Goal: Transaction & Acquisition: Purchase product/service

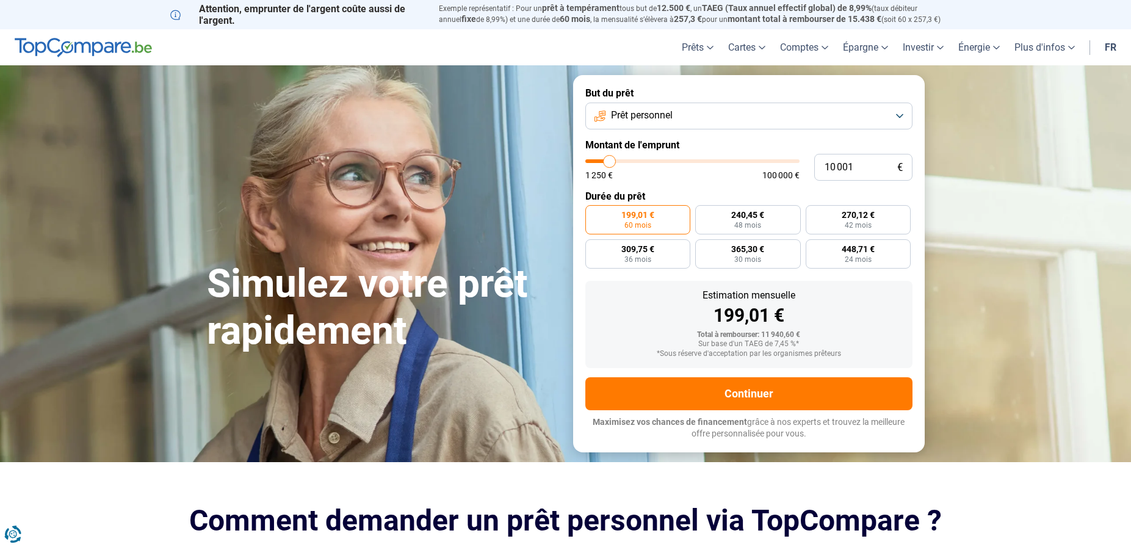
click at [904, 112] on button "Prêt personnel" at bounding box center [749, 116] width 327 height 27
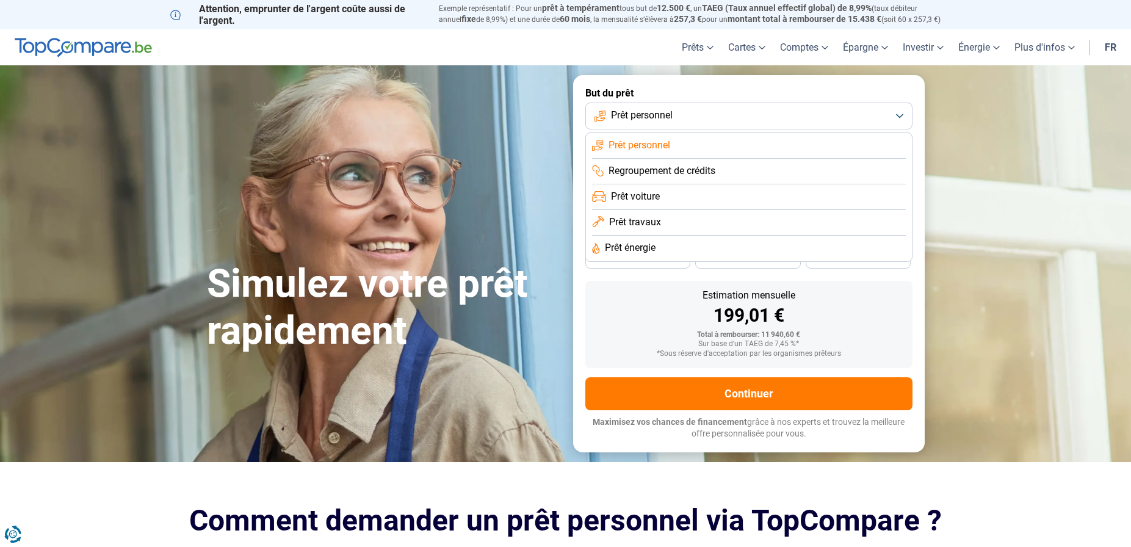
click at [904, 112] on button "Prêt personnel" at bounding box center [749, 116] width 327 height 27
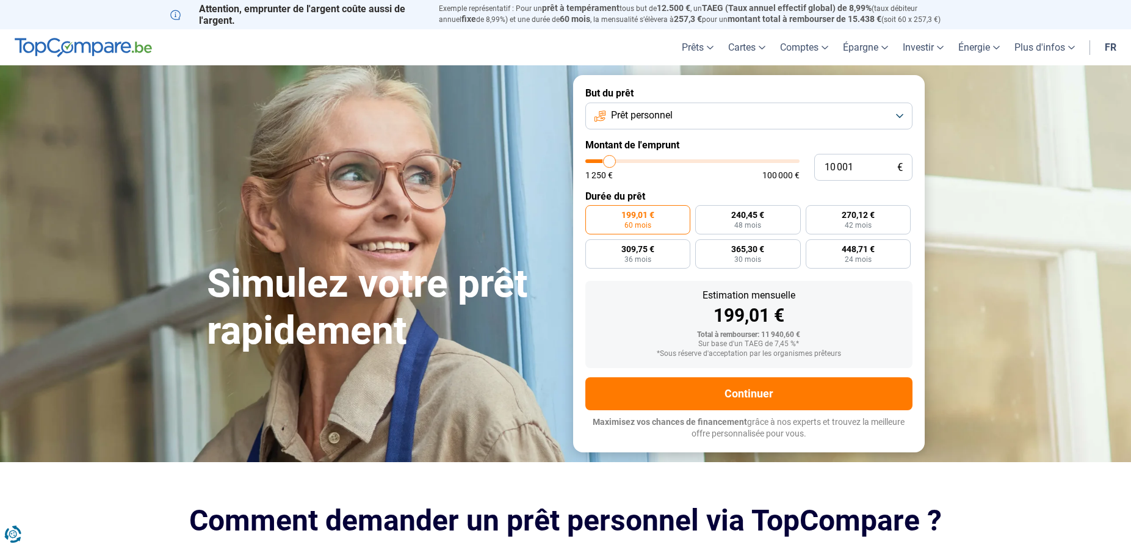
type input "9 000"
type input "9000"
type input "10 000"
type input "10000"
type input "10 750"
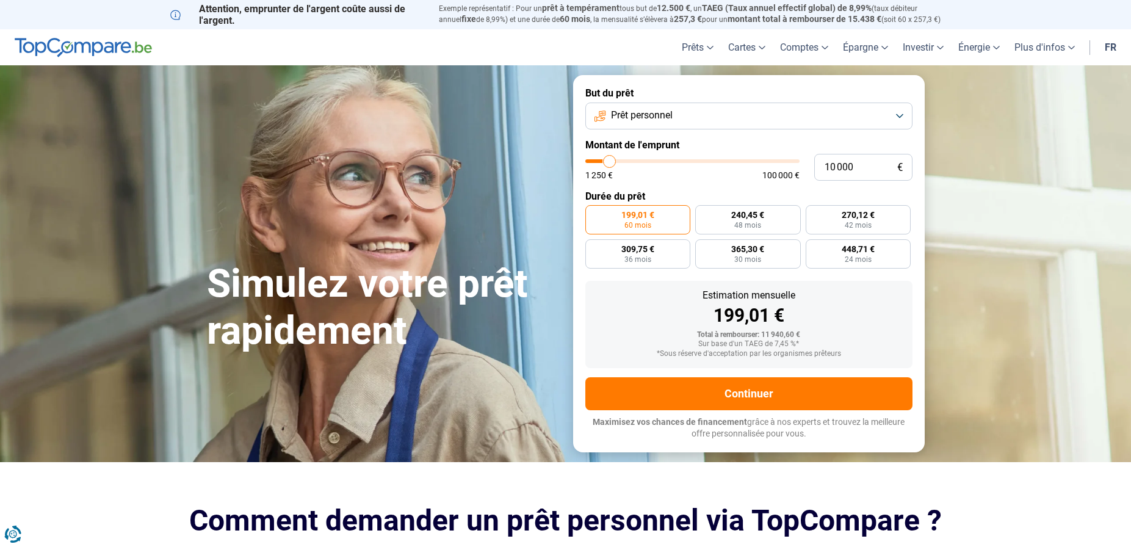
type input "10750"
type input "11 500"
type input "11500"
type input "12 000"
type input "12000"
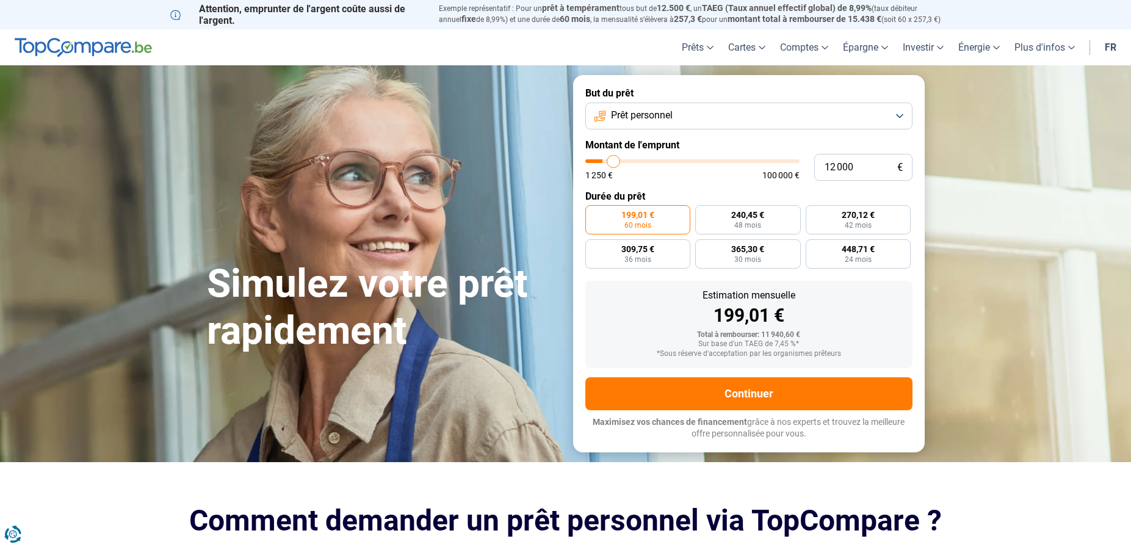
type input "13 000"
type input "13000"
type input "13 500"
type input "13500"
type input "14 500"
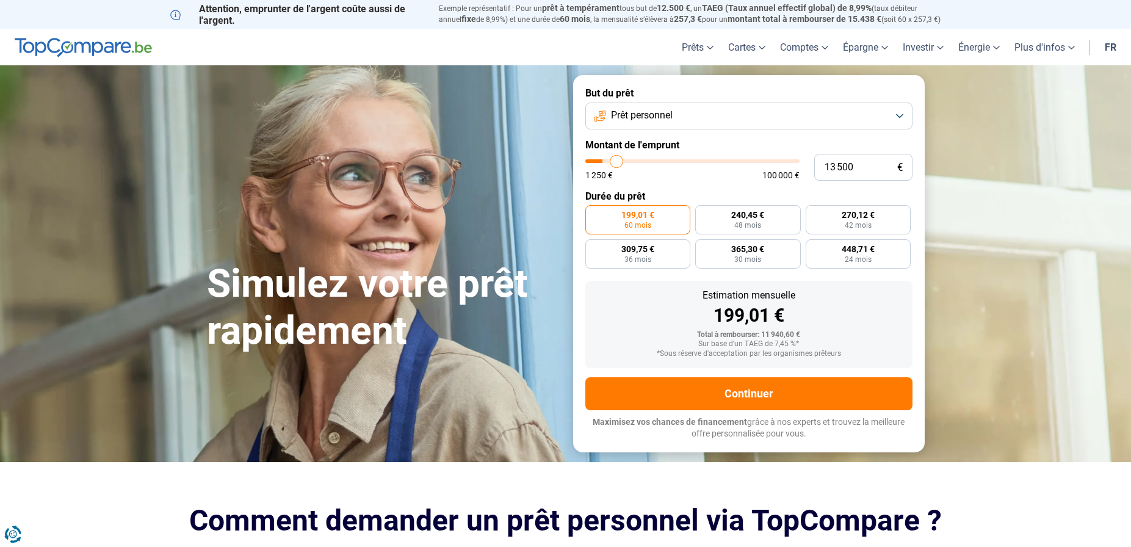
type input "14500"
type input "15 000"
type input "15000"
type input "15 250"
type input "15250"
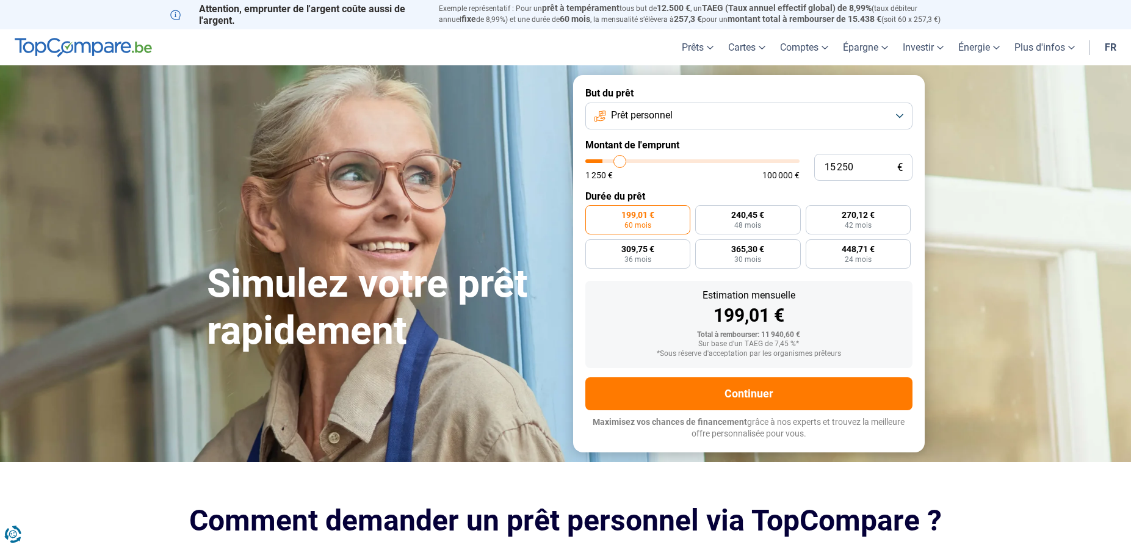
type input "16 000"
type input "16000"
type input "16 250"
type input "16250"
type input "17 000"
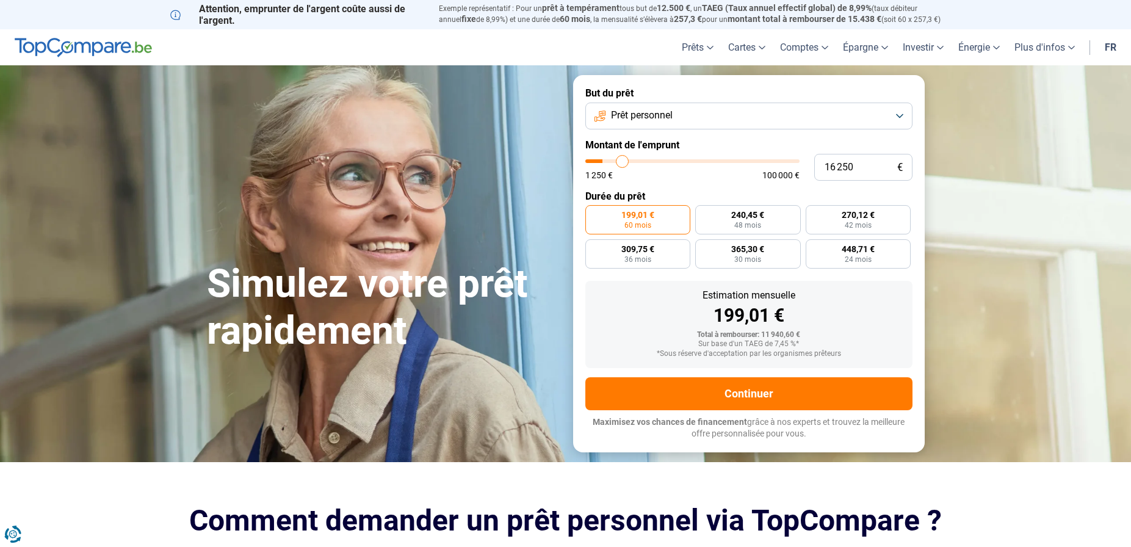
type input "17000"
type input "17 500"
type input "17500"
type input "18 000"
type input "18000"
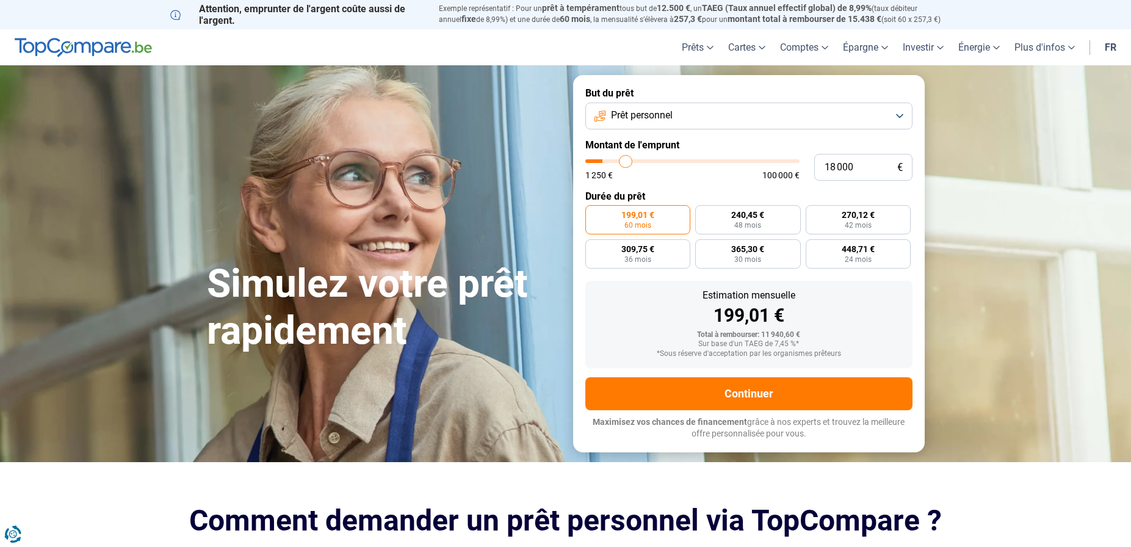
type input "18 250"
type input "18250"
type input "19 000"
type input "19000"
type input "19 250"
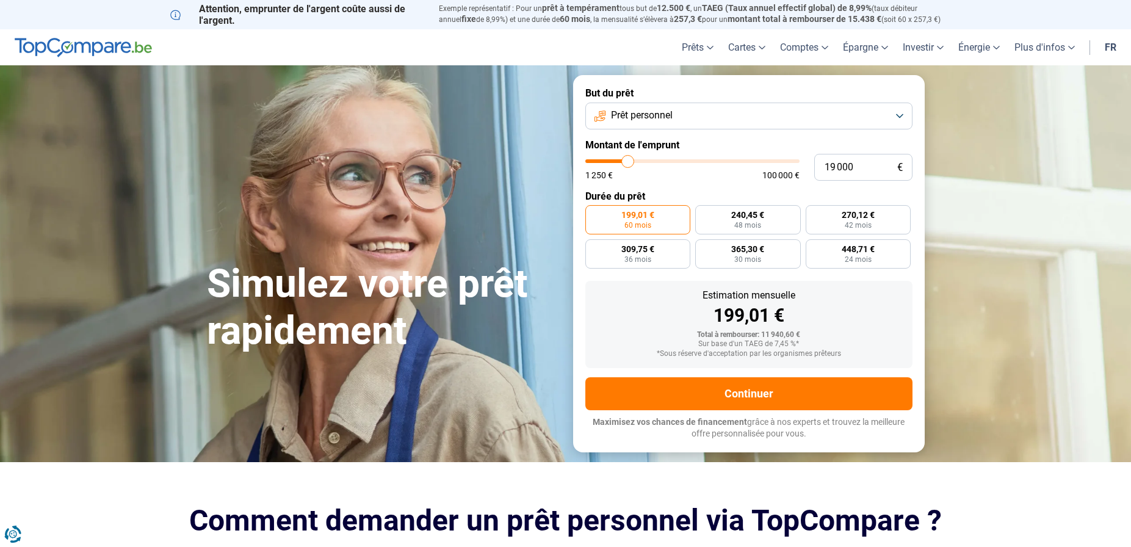
type input "19250"
type input "19 750"
type input "19750"
type input "20 000"
type input "20000"
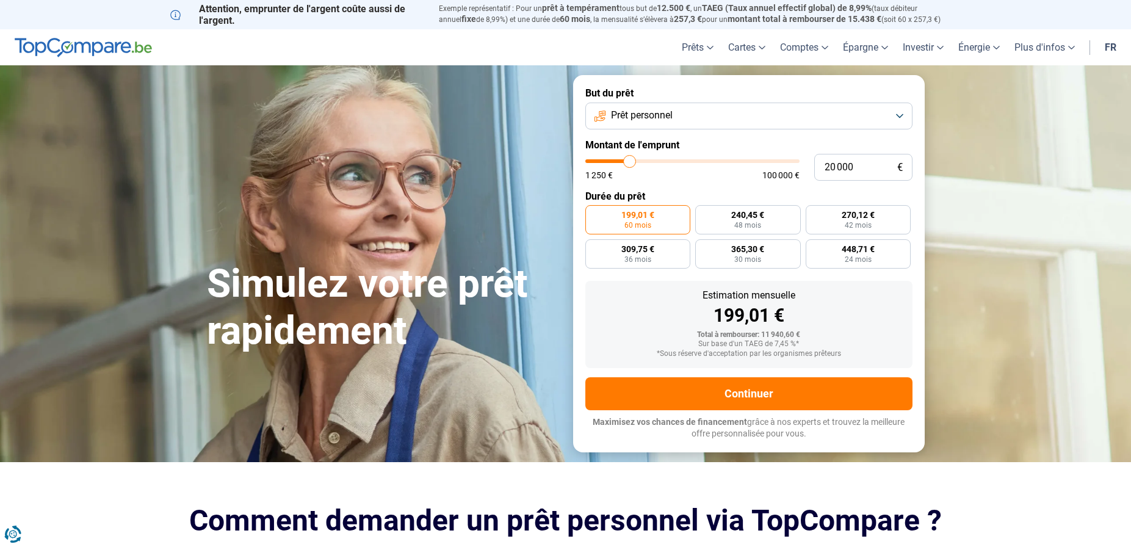
type input "20 250"
type input "20250"
type input "20 750"
type input "20750"
type input "21 000"
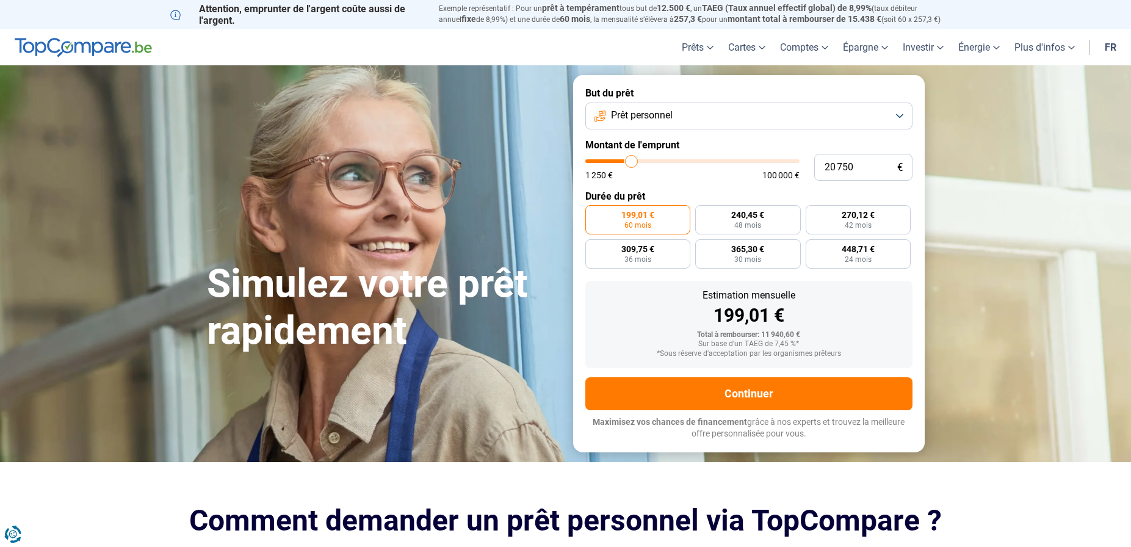
type input "21000"
type input "21 250"
type input "21250"
type input "21 500"
type input "21500"
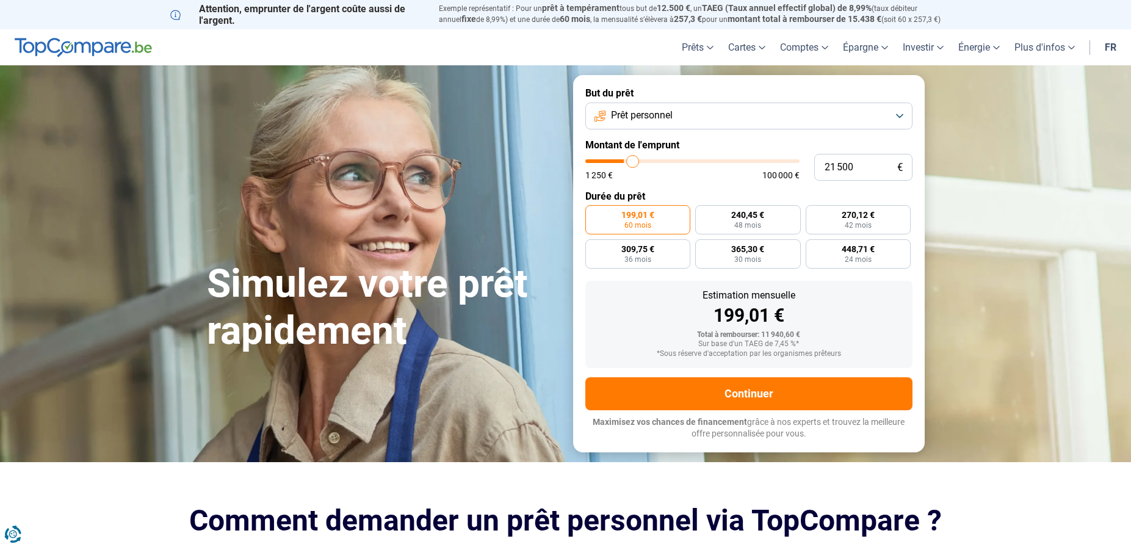
type input "21 750"
type input "21750"
type input "22 500"
type input "22500"
type input "22 750"
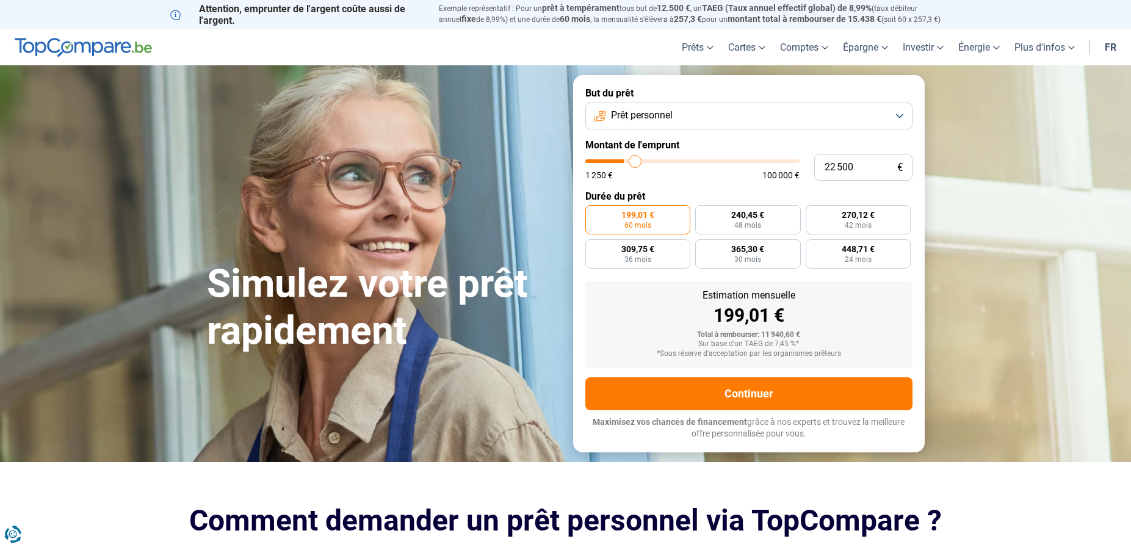
type input "22750"
type input "23 000"
type input "23000"
type input "23 750"
type input "23750"
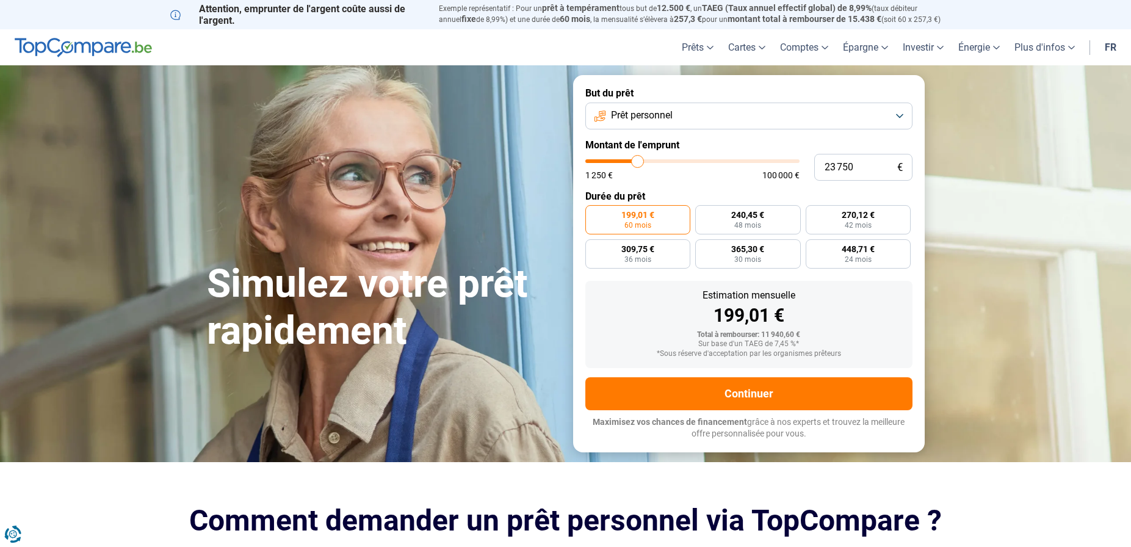
type input "24 250"
type input "24250"
type input "25 250"
type input "25250"
type input "25 500"
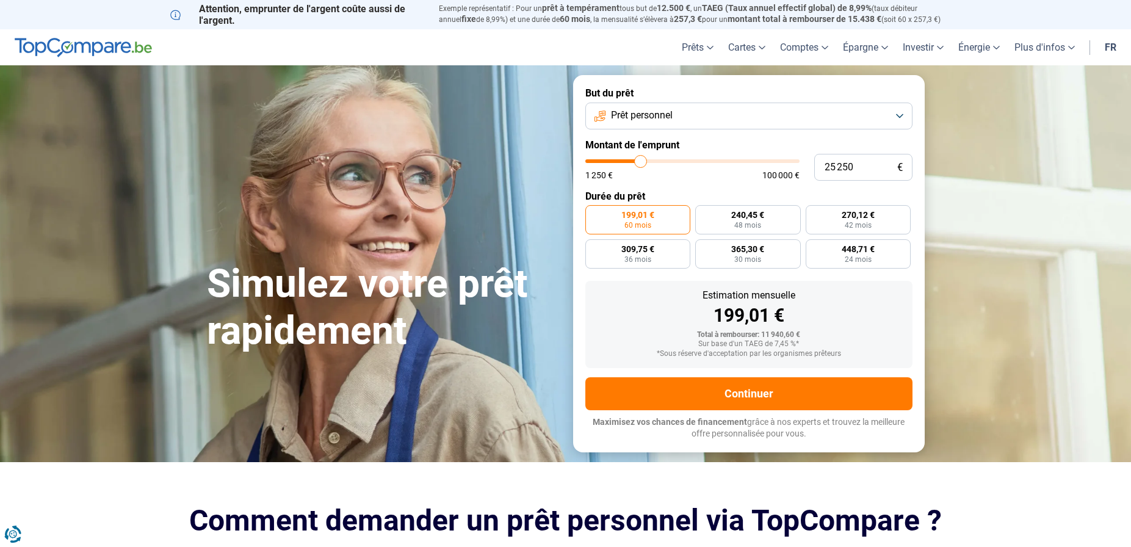
type input "25500"
type input "26 750"
type input "26750"
type input "27 250"
type input "27250"
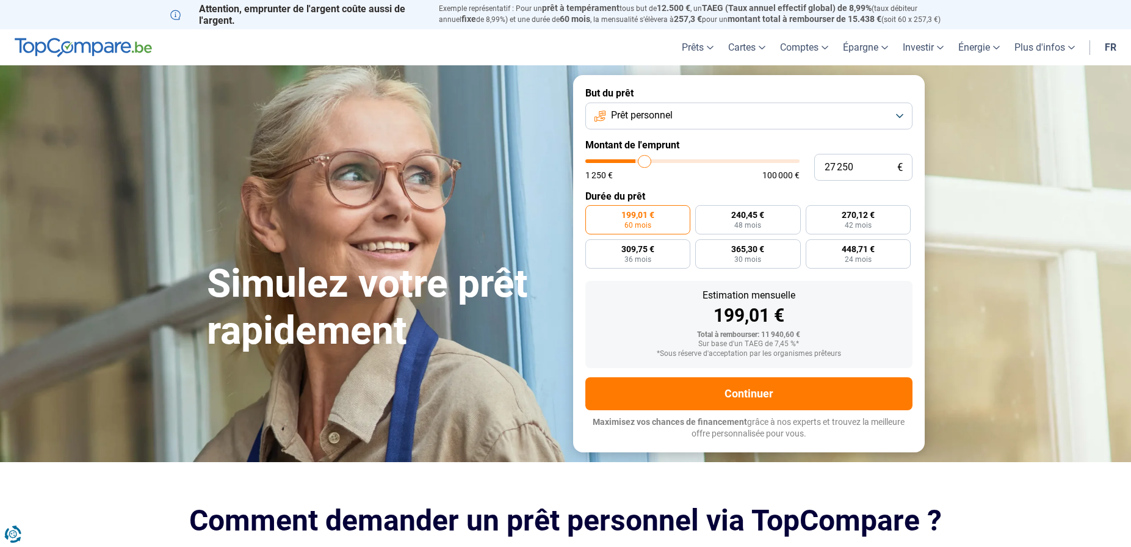
type input "27 500"
type input "27500"
type input "28 500"
type input "28500"
type input "28 750"
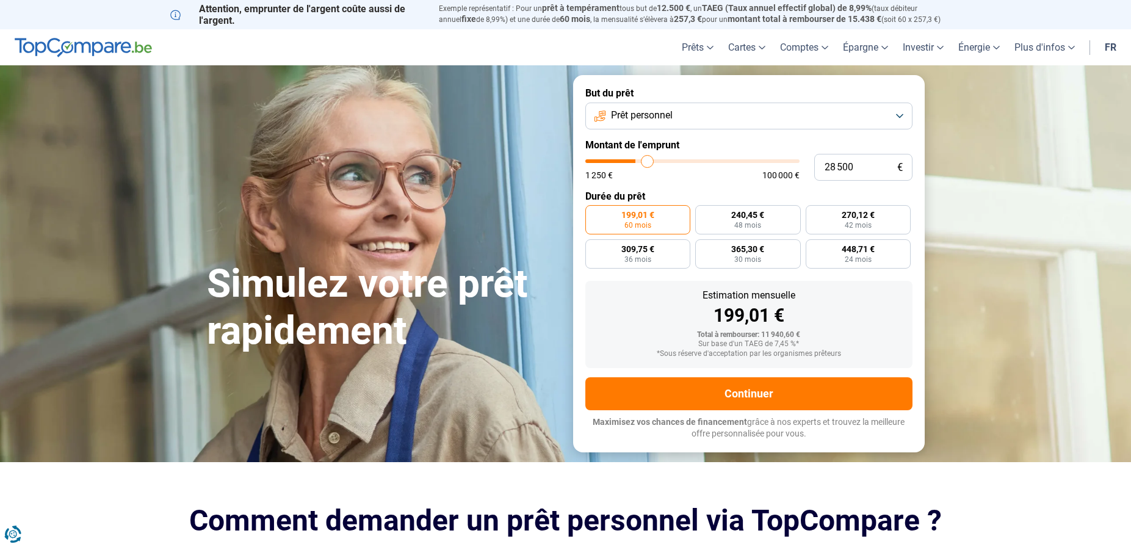
type input "28750"
type input "29 000"
type input "29000"
type input "29 750"
type input "29750"
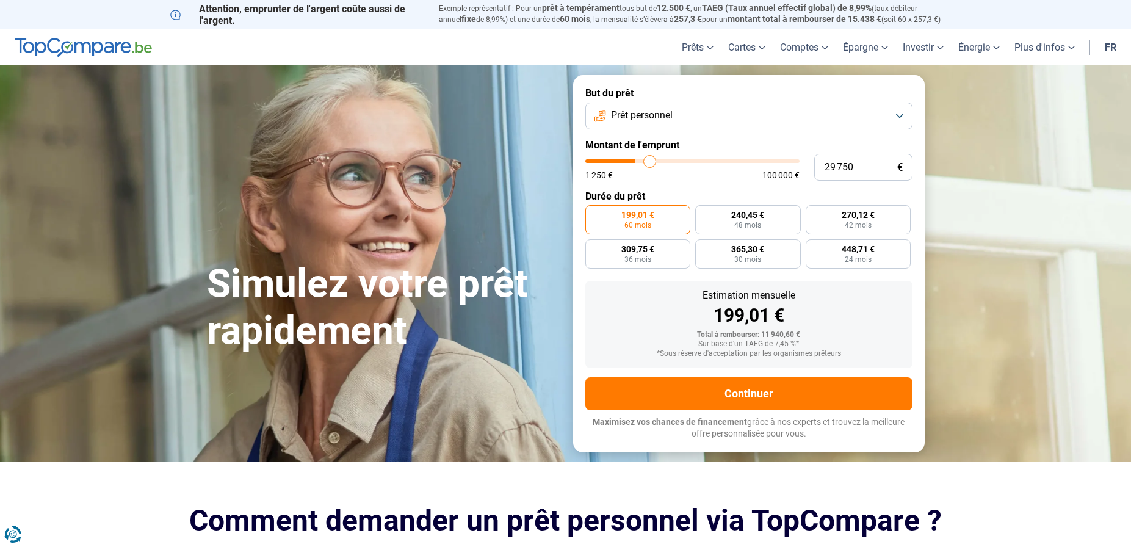
type input "30 000"
type input "30000"
type input "30 250"
type input "30250"
type input "30 500"
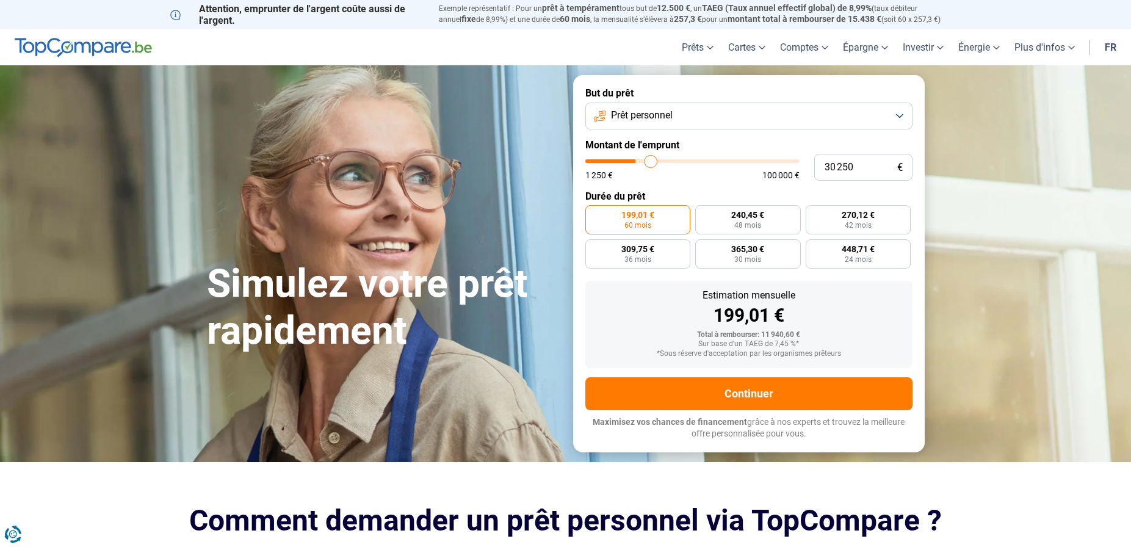
type input "30500"
type input "31 000"
type input "31000"
type input "31 250"
type input "31250"
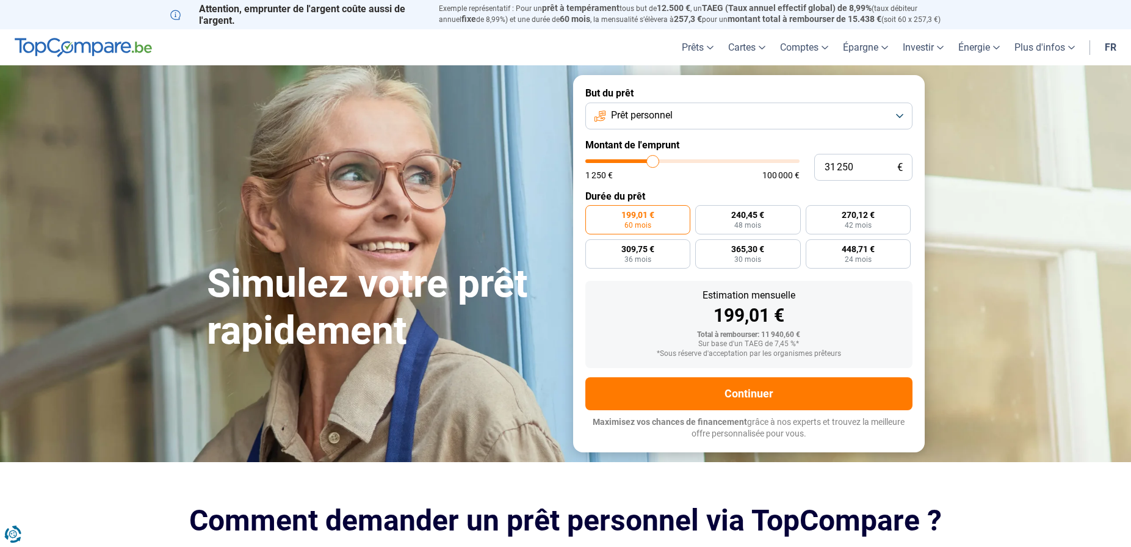
type input "31 500"
type input "31500"
type input "31 750"
type input "31750"
type input "32 000"
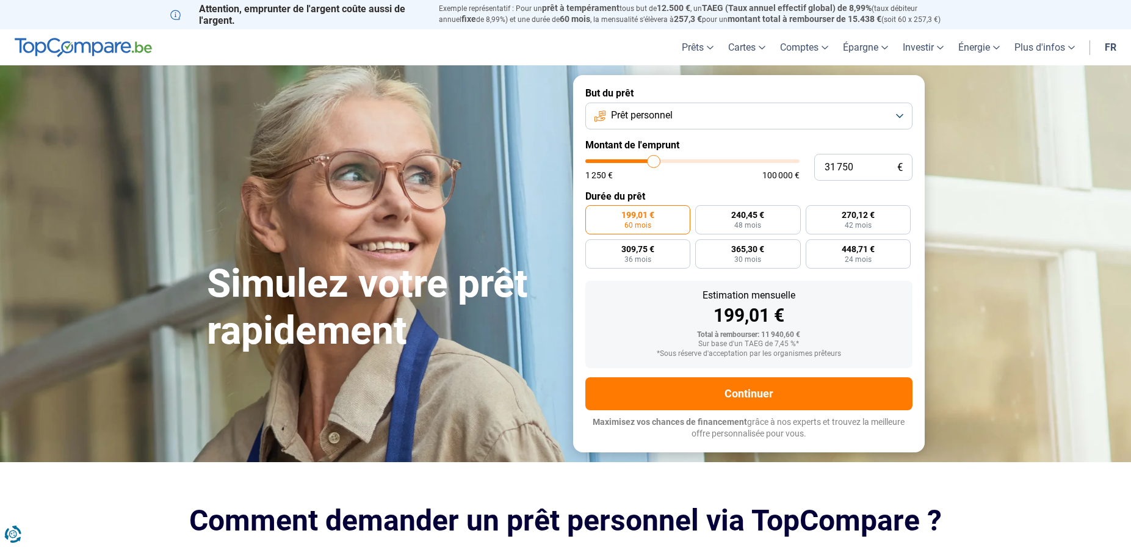
type input "32000"
type input "32 750"
type input "32750"
type input "34 000"
type input "34000"
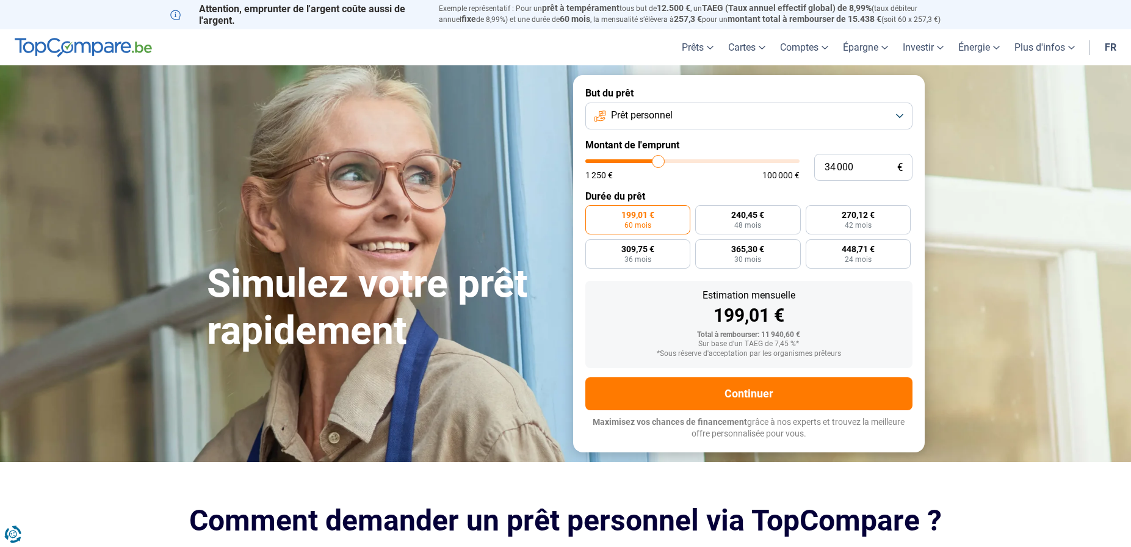
type input "35 750"
type input "35750"
type input "36 500"
type input "36500"
type input "37 500"
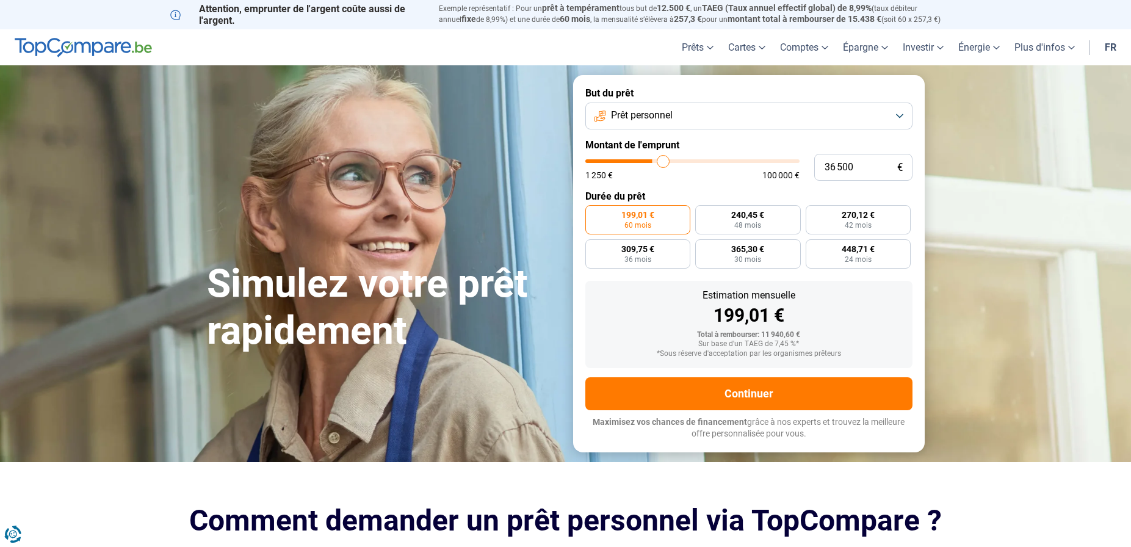
type input "37500"
type input "38 000"
type input "38000"
type input "38 750"
type input "38750"
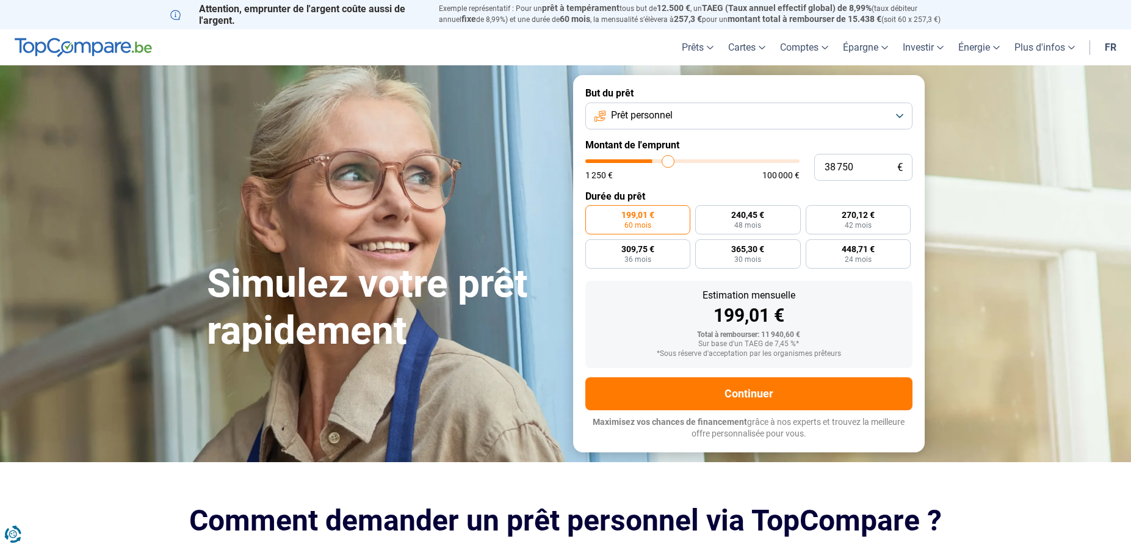
type input "39 250"
type input "39250"
type input "39 500"
type input "39500"
type input "39 750"
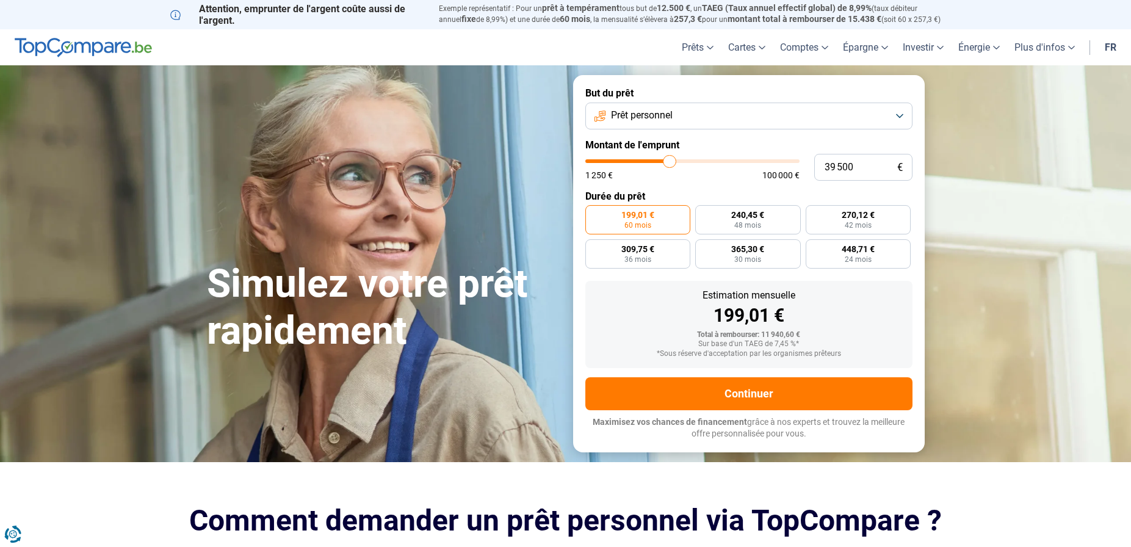
type input "39750"
type input "40 000"
type input "40000"
type input "40 500"
type input "40500"
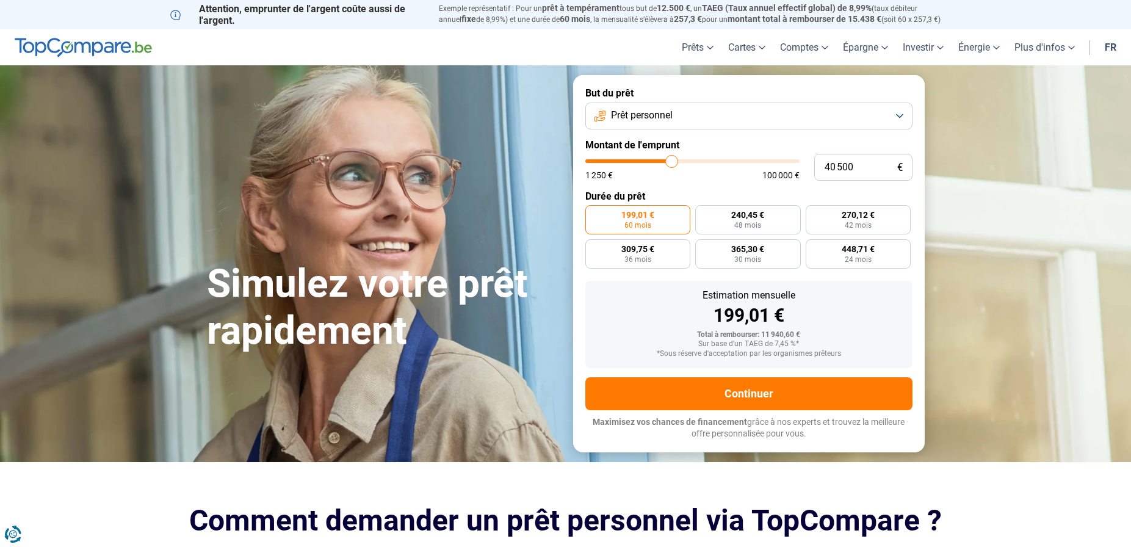
type input "40 750"
type input "40750"
type input "41 000"
type input "41000"
type input "41 500"
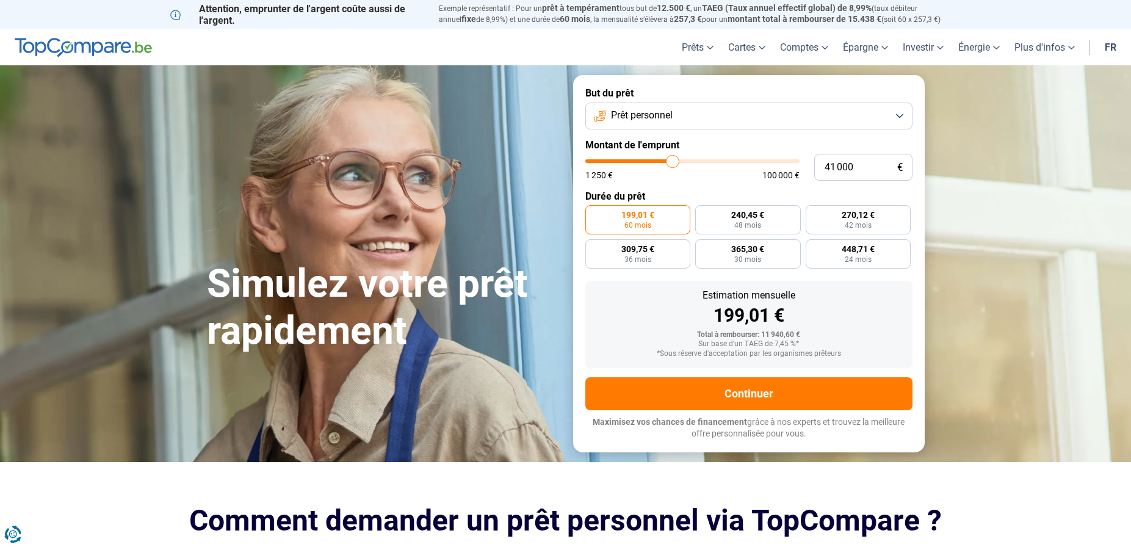
type input "41500"
type input "42 000"
type input "42000"
type input "42 250"
type input "42250"
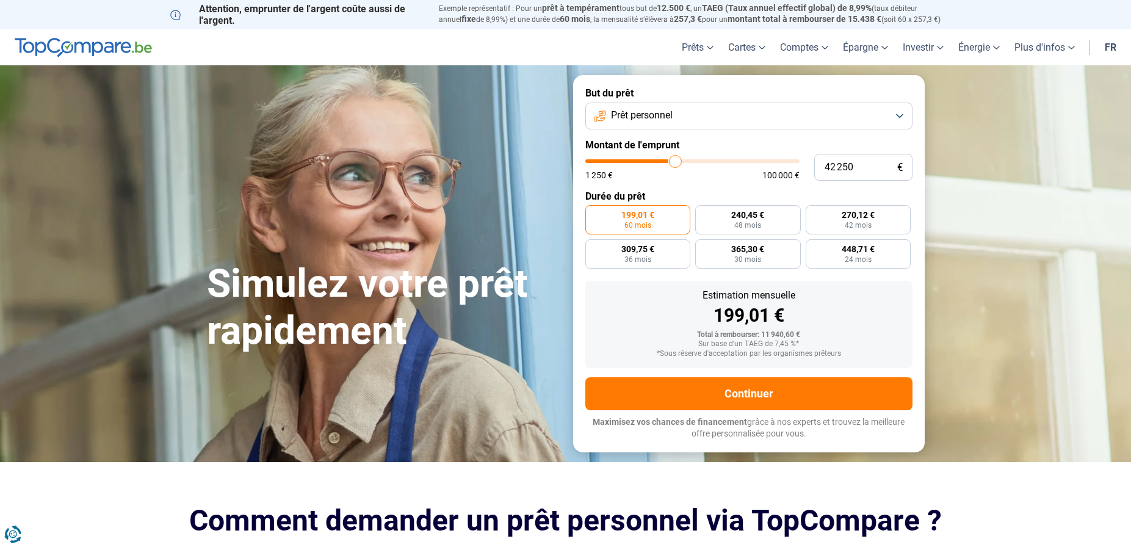
type input "42 750"
type input "42750"
type input "43 000"
type input "43000"
type input "43 500"
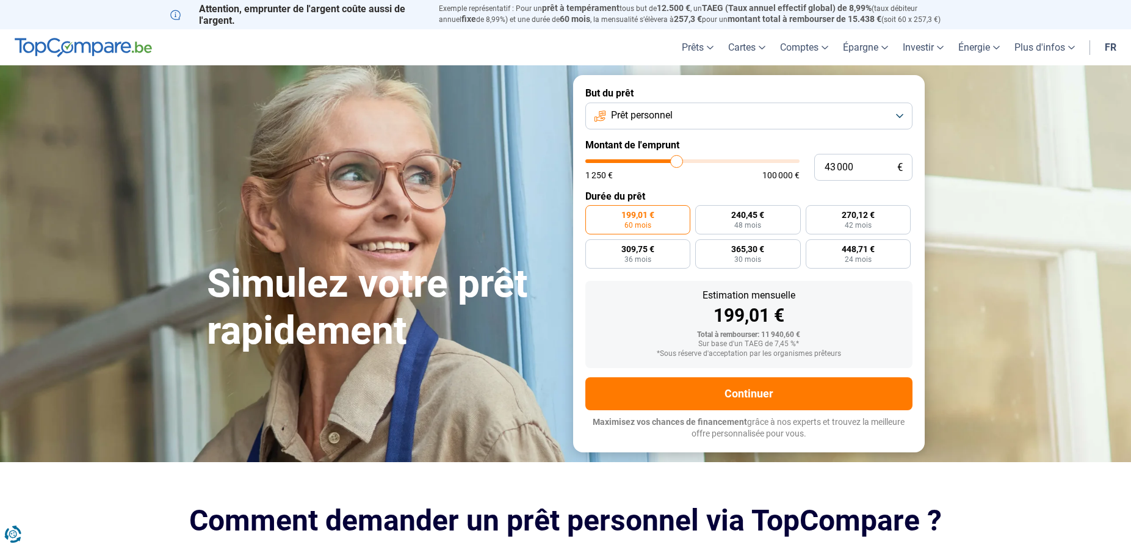
type input "43500"
type input "44 500"
type input "44500"
type input "45 750"
type input "45750"
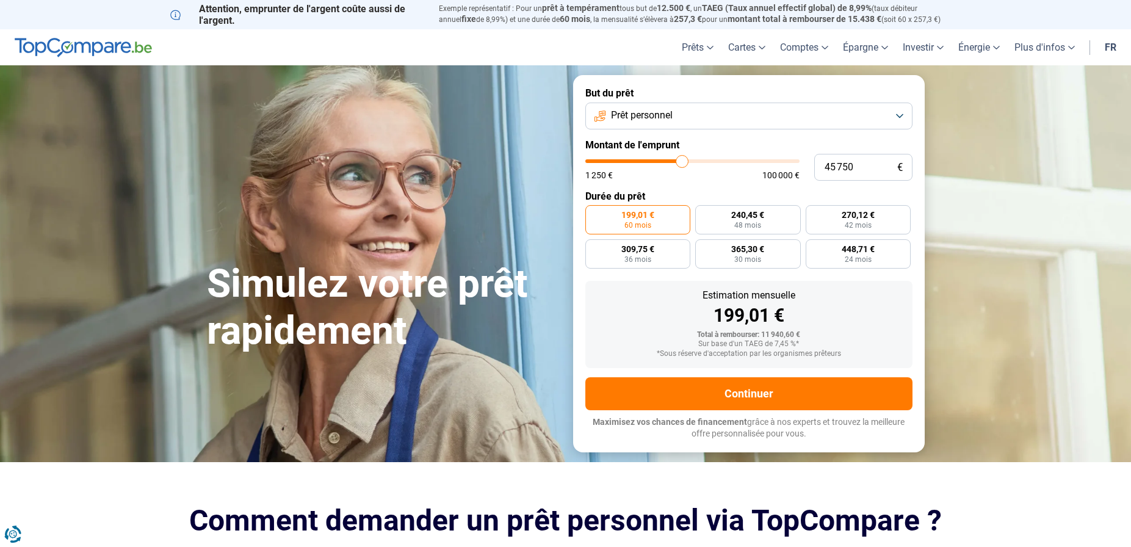
type input "46 750"
type input "46750"
type input "47 250"
type input "47250"
type input "47 500"
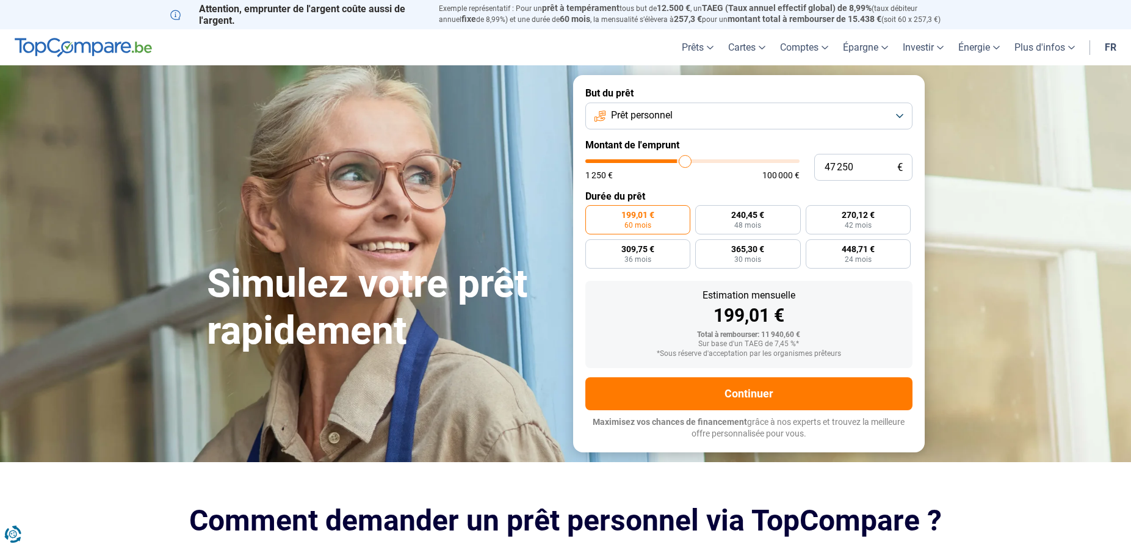
type input "47500"
type input "48 250"
type input "48250"
type input "48 500"
type input "48500"
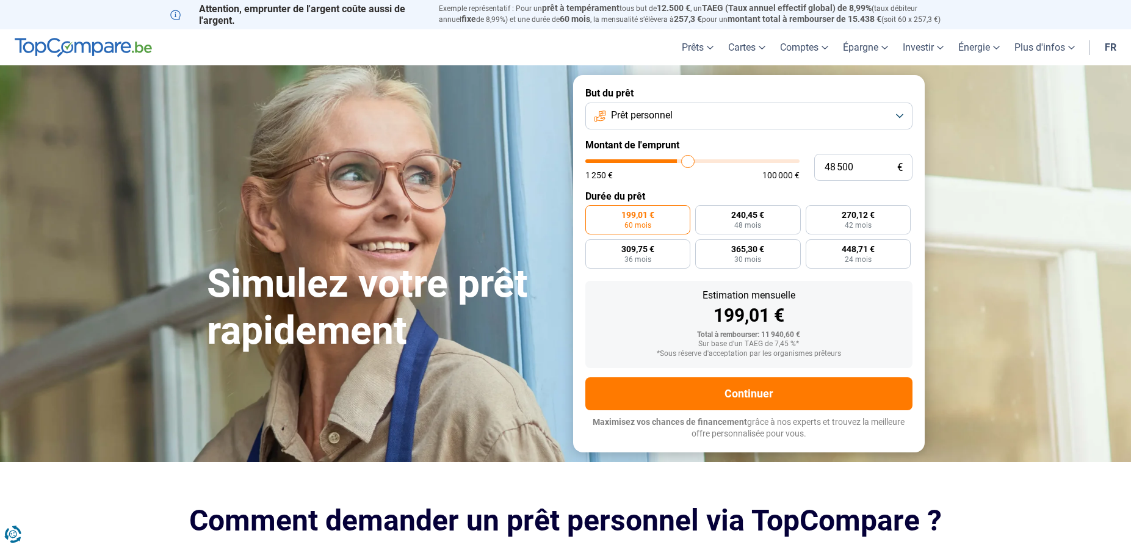
type input "48 750"
type input "48750"
type input "49 500"
type input "49500"
type input "50 000"
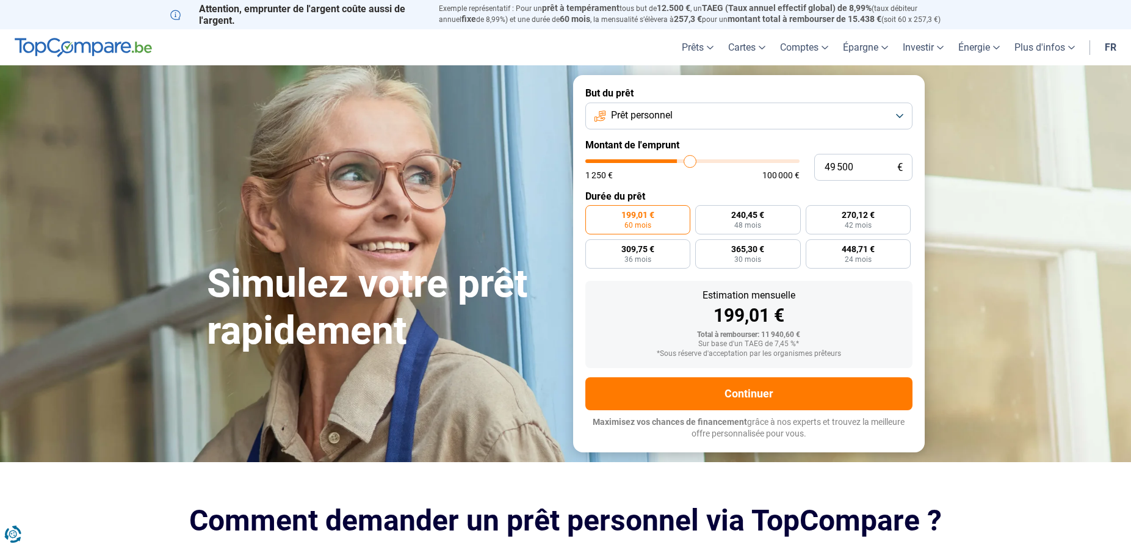
type input "50000"
type input "50 250"
type input "50250"
type input "50 500"
type input "50500"
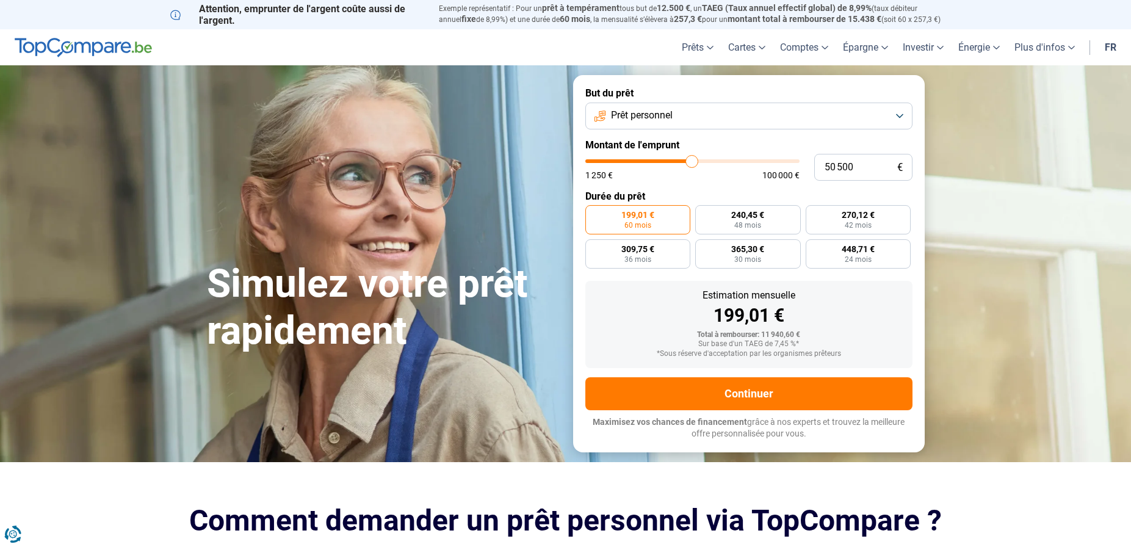
type input "51 000"
type input "51000"
type input "51 250"
type input "51250"
type input "51 500"
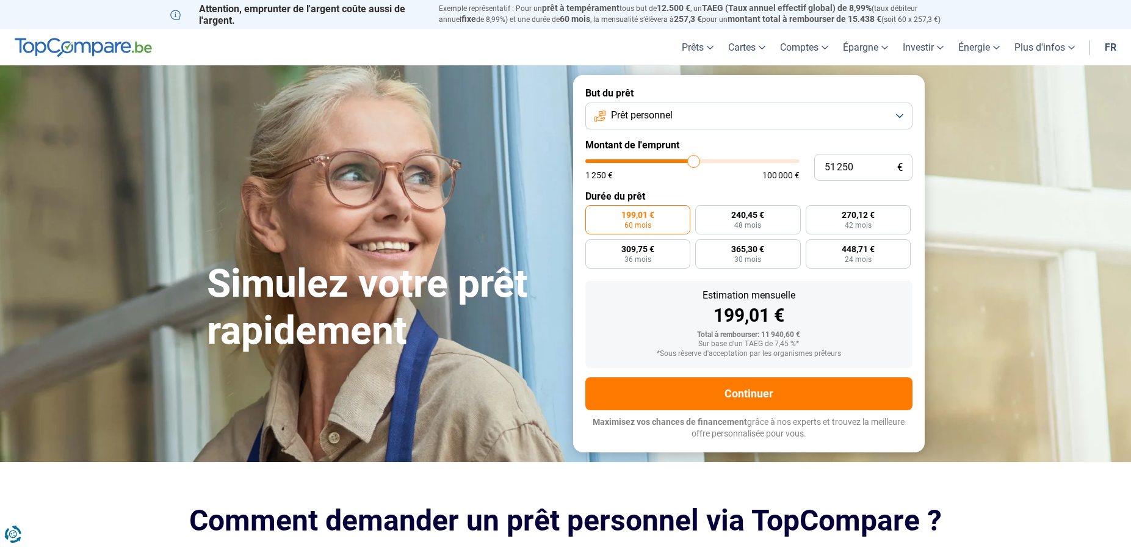
type input "51500"
type input "51 750"
type input "51750"
type input "51 500"
type input "51500"
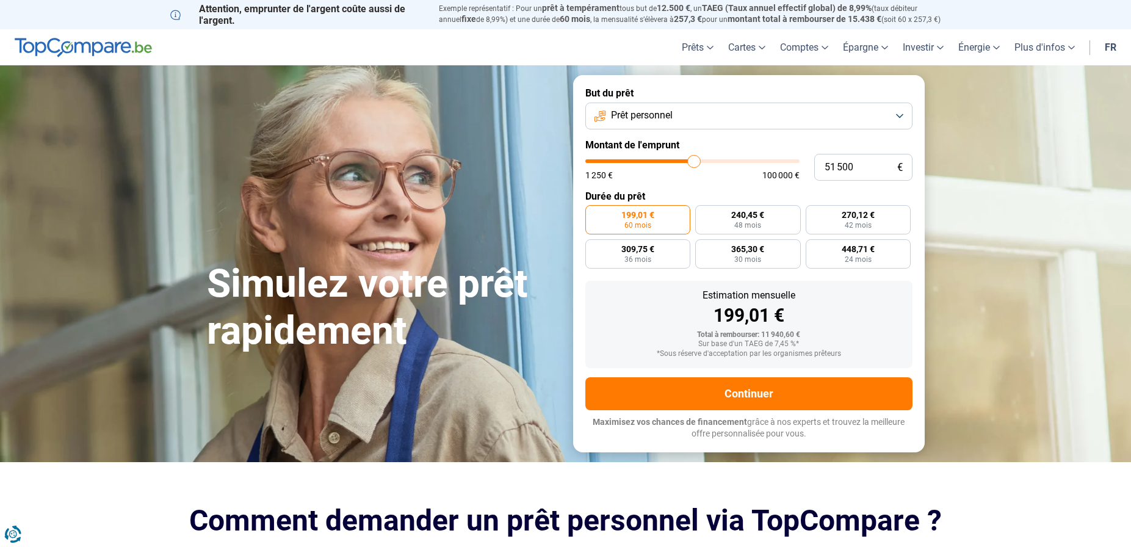
type input "51 250"
type input "51250"
type input "51 000"
type input "51000"
type input "50 500"
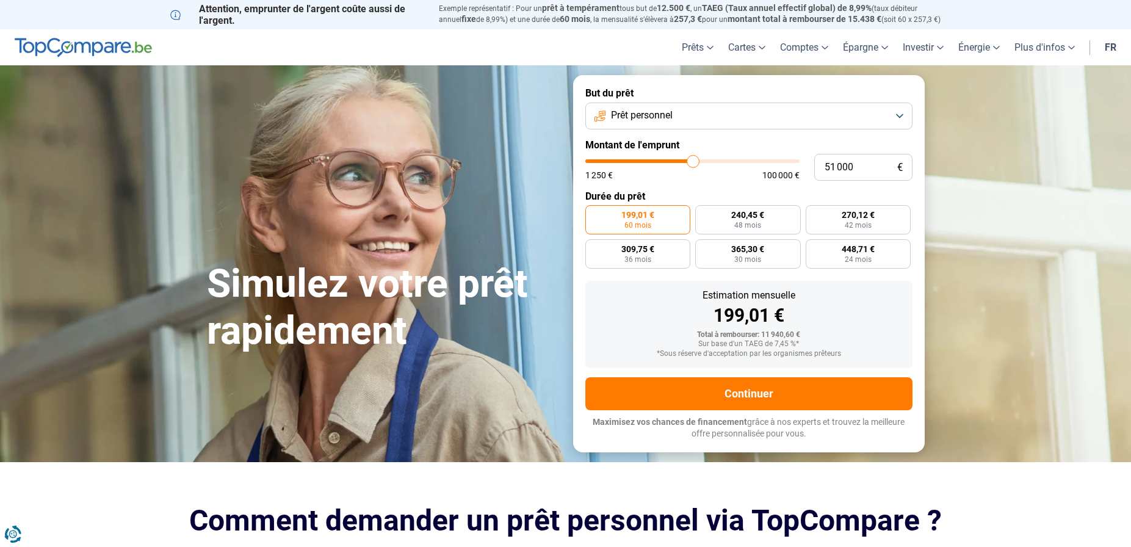
type input "50500"
type input "50 250"
type input "50250"
type input "50 000"
type input "50000"
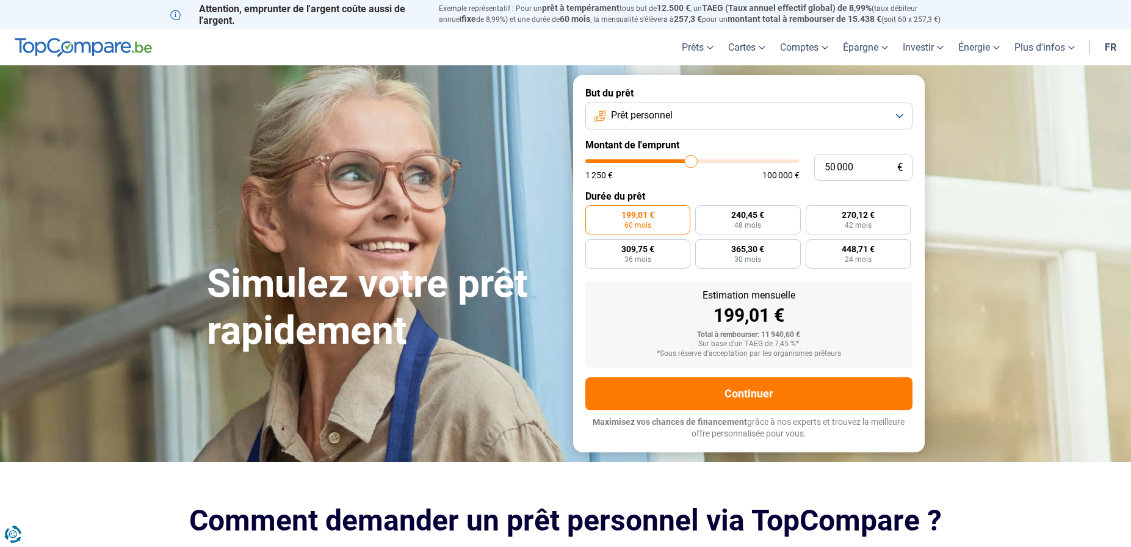
type input "49 750"
type input "49750"
type input "49 500"
type input "49500"
type input "49 000"
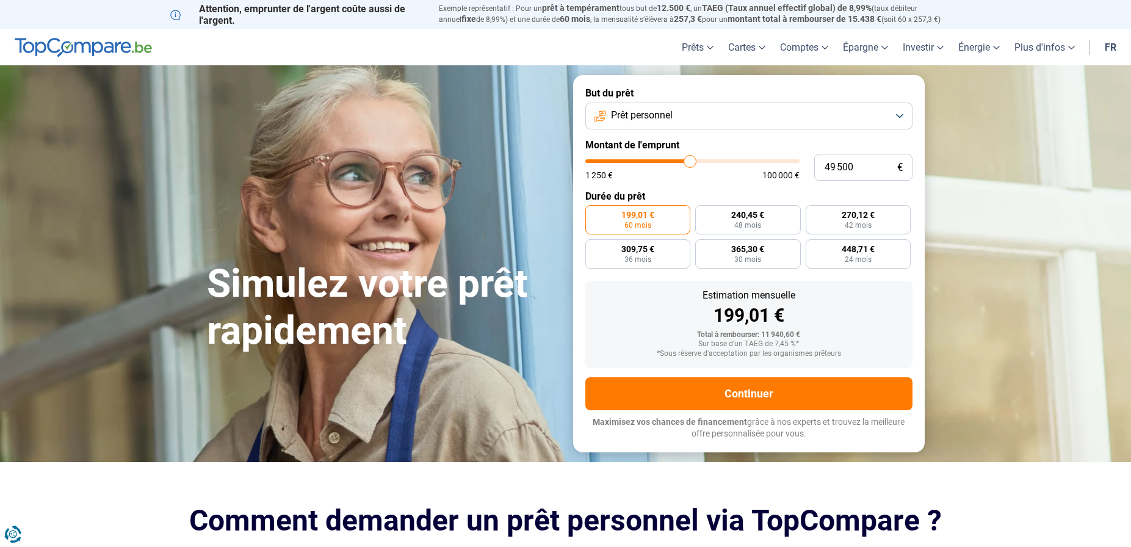
type input "49000"
type input "49 500"
type input "49500"
type input "49 750"
type input "49750"
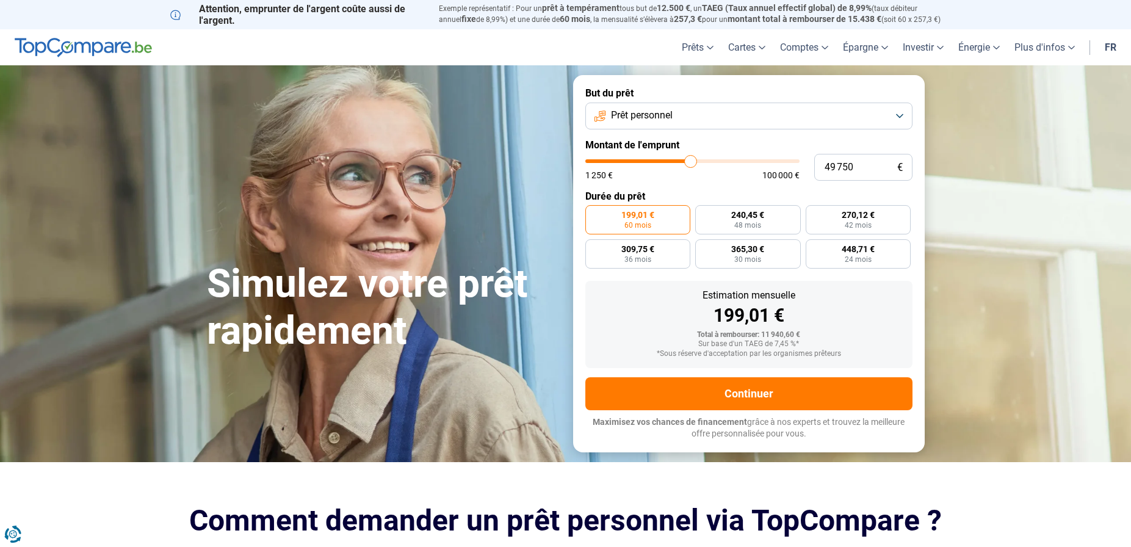
type input "50 000"
type input "50000"
type input "50 250"
type input "50250"
type input "50 000"
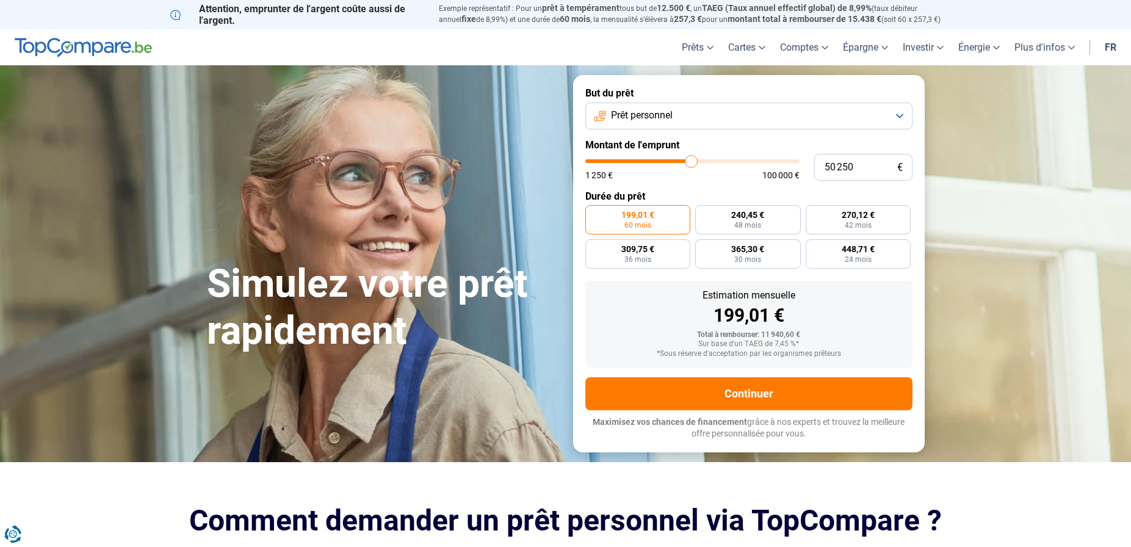
type input "50000"
type input "49 750"
type input "49750"
type input "49 500"
type input "49500"
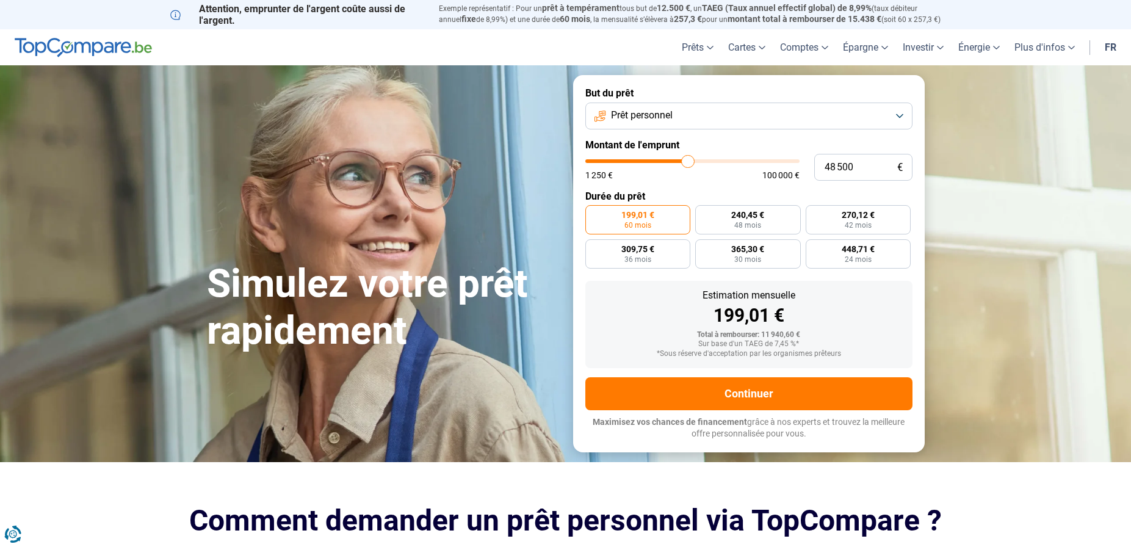
drag, startPoint x: 608, startPoint y: 158, endPoint x: 688, endPoint y: 167, distance: 81.1
click at [688, 163] on input "range" at bounding box center [693, 161] width 214 height 4
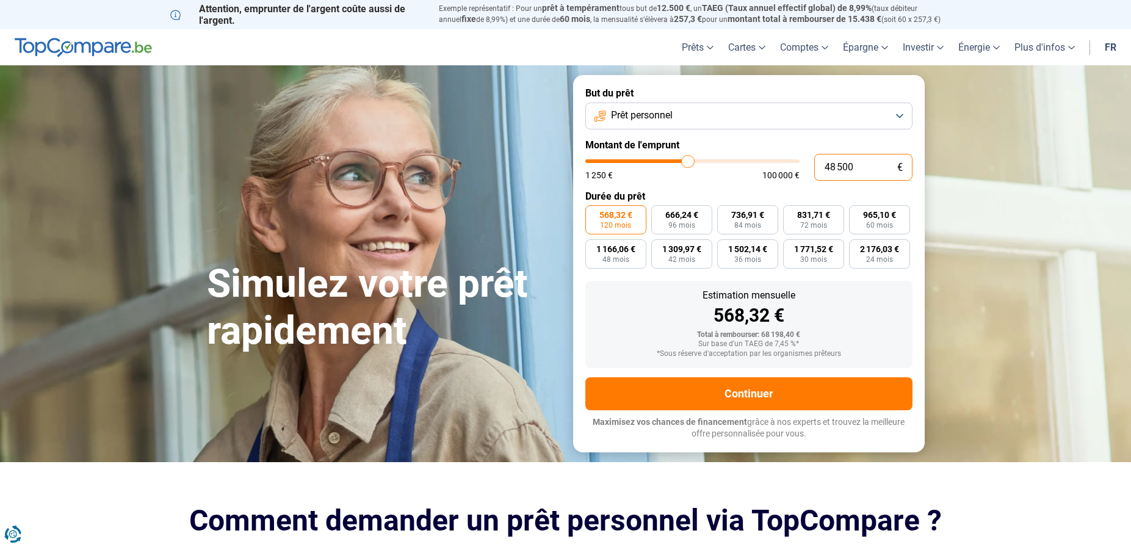
click at [854, 169] on input "48 500" at bounding box center [863, 167] width 98 height 27
click at [871, 216] on span "994,95 €" at bounding box center [879, 215] width 33 height 9
click at [857, 213] on input "994,95 € 60 mois" at bounding box center [853, 209] width 8 height 8
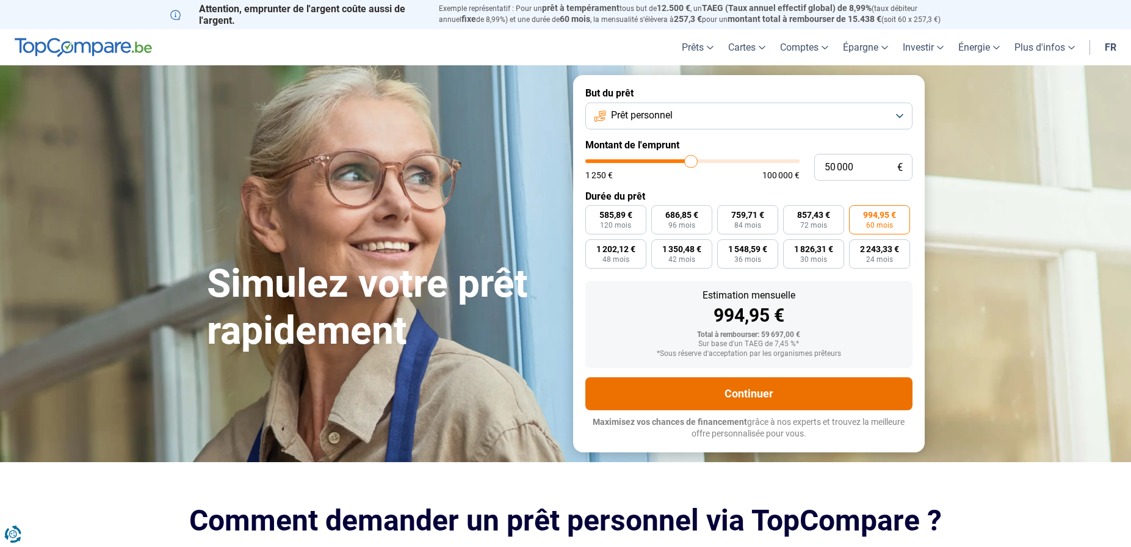
click at [722, 393] on button "Continuer" at bounding box center [749, 393] width 327 height 33
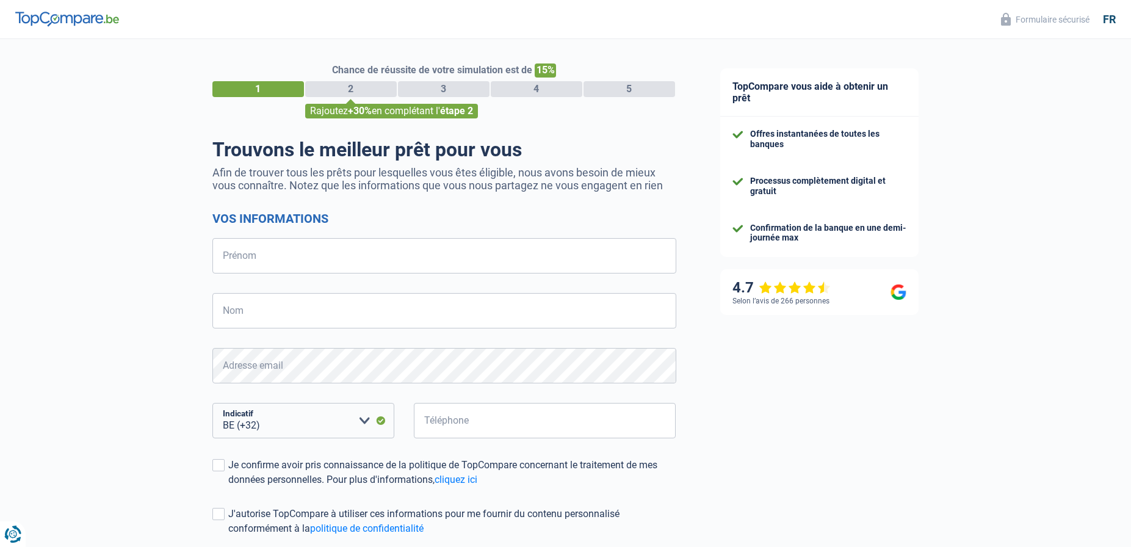
select select "32"
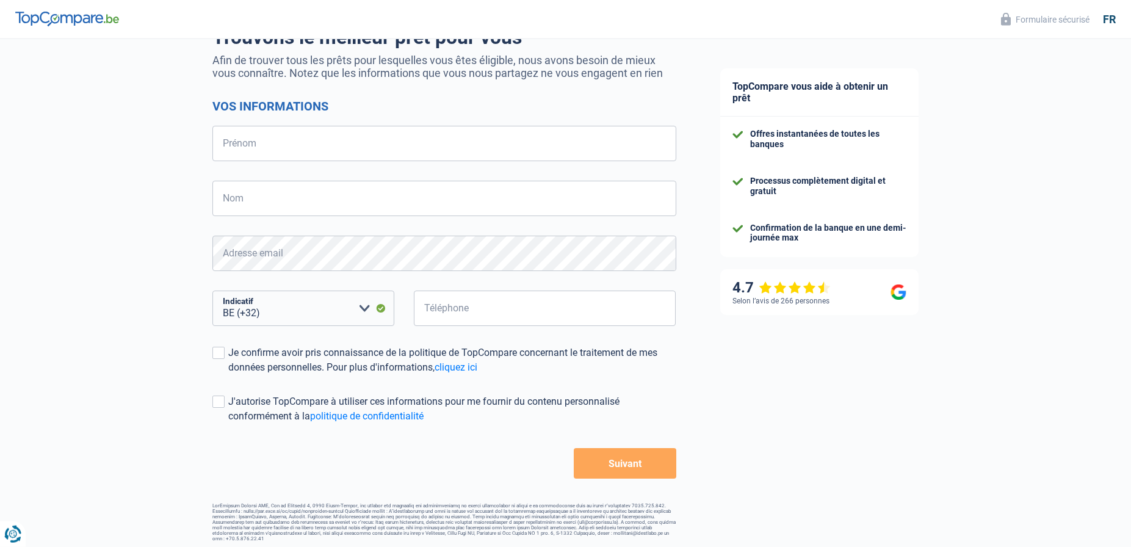
scroll to position [116, 0]
